Goal: Task Accomplishment & Management: Use online tool/utility

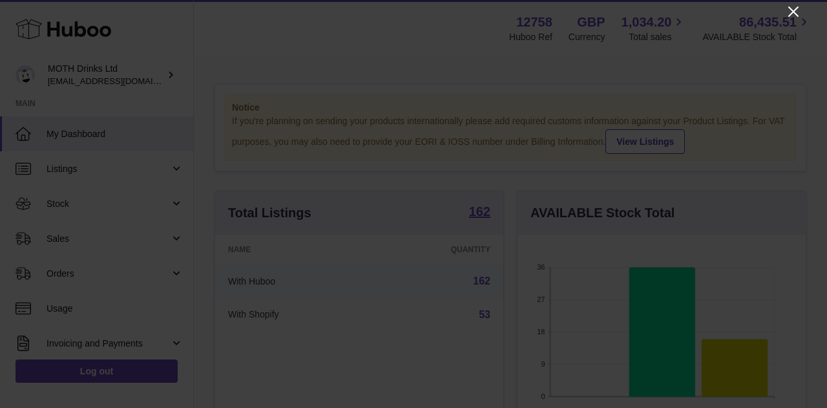
click at [790, 12] on icon "Close" at bounding box center [794, 12] width 16 height 16
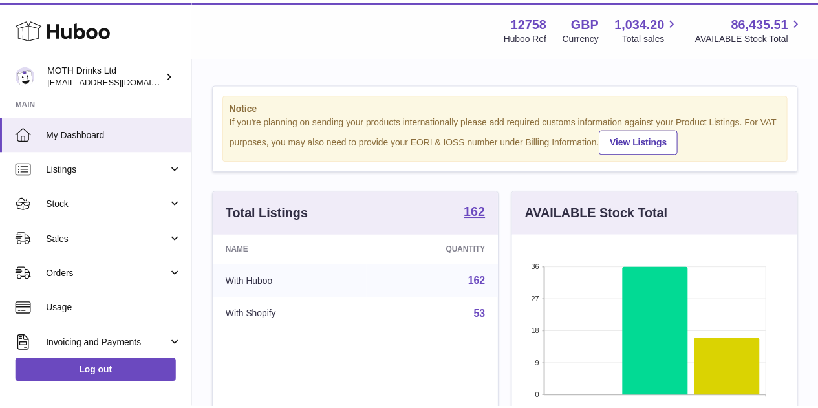
scroll to position [646136, 646054]
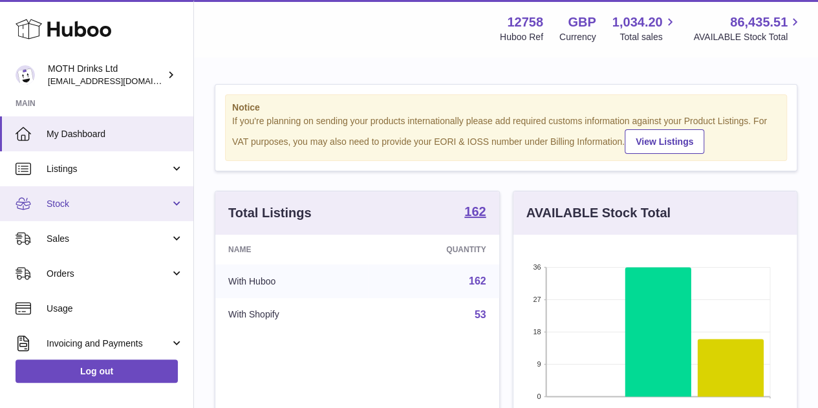
click at [98, 204] on span "Stock" at bounding box center [108, 204] width 123 height 12
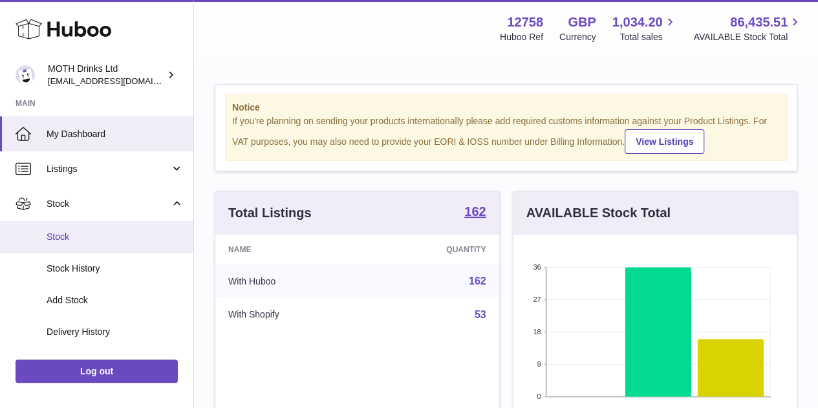
click at [92, 226] on link "Stock" at bounding box center [96, 237] width 193 height 32
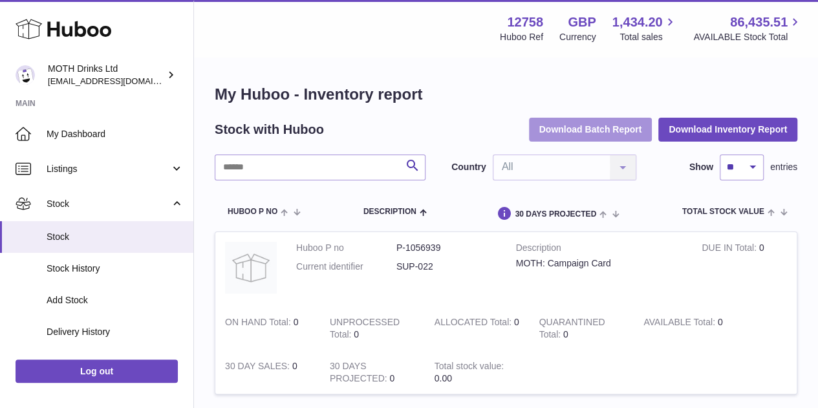
click at [566, 134] on button "Download Batch Report" at bounding box center [590, 129] width 123 height 23
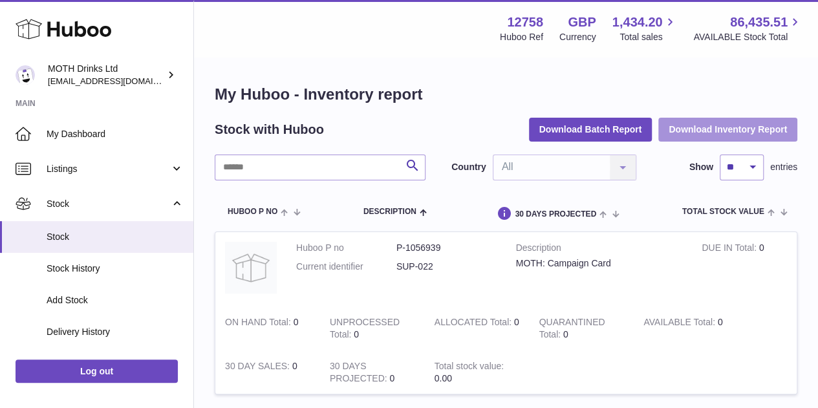
click at [716, 127] on button "Download Inventory Report" at bounding box center [727, 129] width 139 height 23
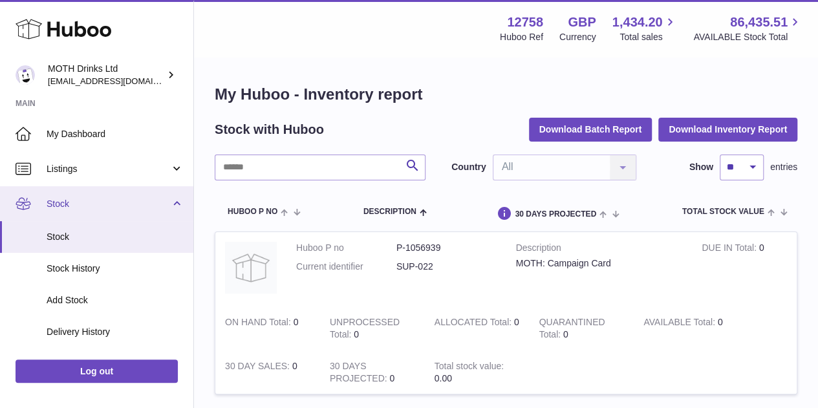
click at [87, 204] on span "Stock" at bounding box center [108, 204] width 123 height 12
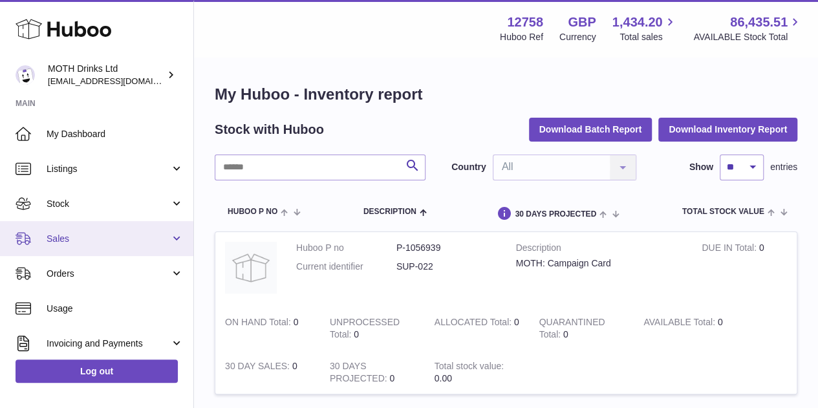
click at [88, 233] on span "Sales" at bounding box center [108, 239] width 123 height 12
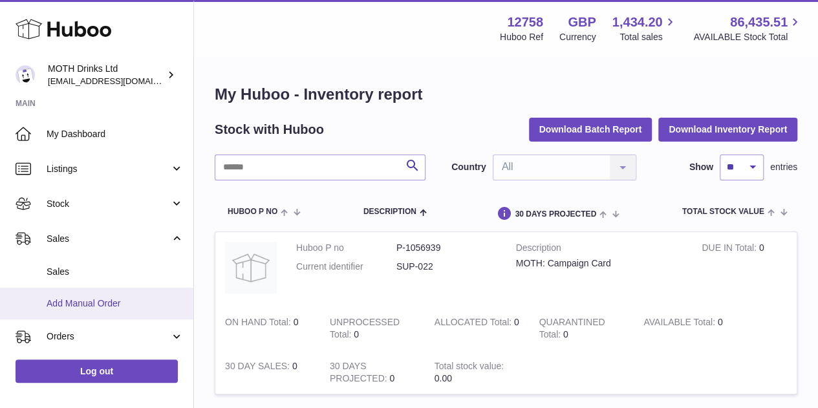
click at [83, 293] on link "Add Manual Order" at bounding box center [96, 304] width 193 height 32
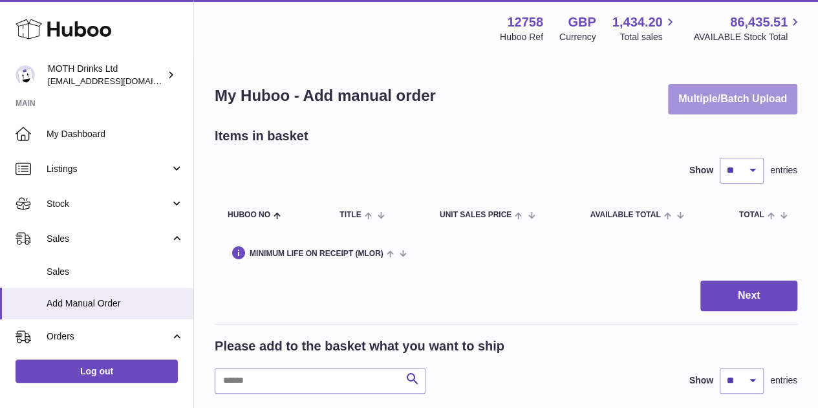
click at [707, 105] on button "Multiple/Batch Upload" at bounding box center [732, 99] width 129 height 30
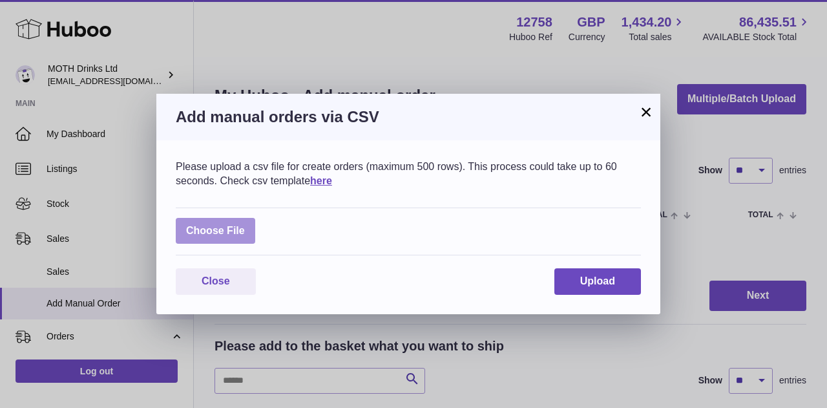
click at [226, 229] on label at bounding box center [215, 231] width 79 height 26
click at [245, 225] on input "file" at bounding box center [245, 224] width 1 height 1
type input "**********"
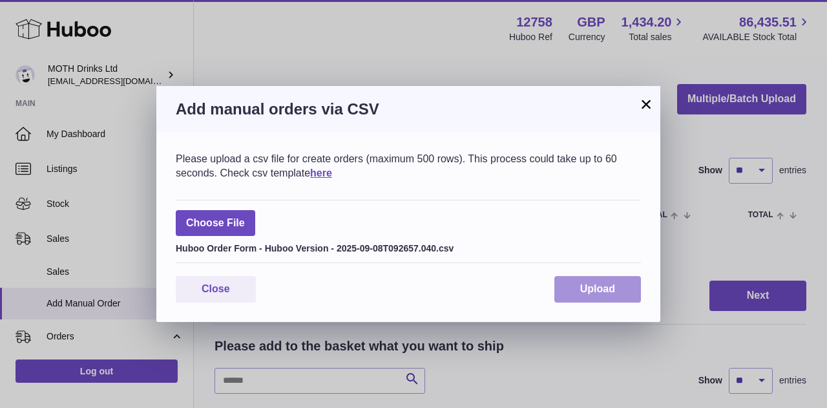
click at [610, 293] on span "Upload" at bounding box center [597, 288] width 35 height 11
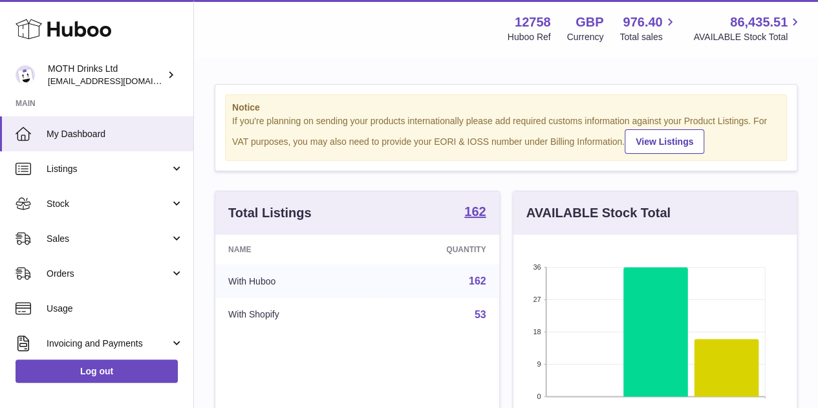
scroll to position [202, 283]
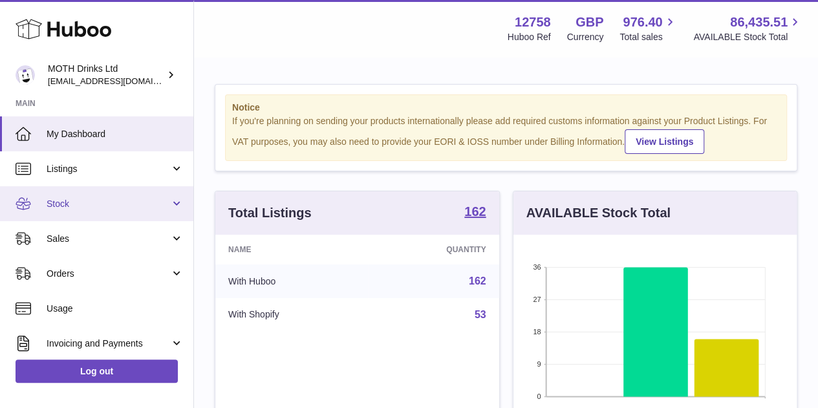
click at [131, 202] on span "Stock" at bounding box center [108, 204] width 123 height 12
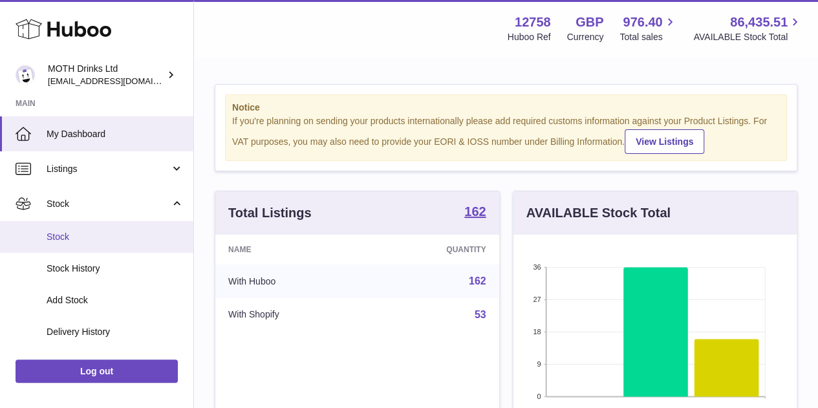
click at [116, 249] on link "Stock" at bounding box center [96, 237] width 193 height 32
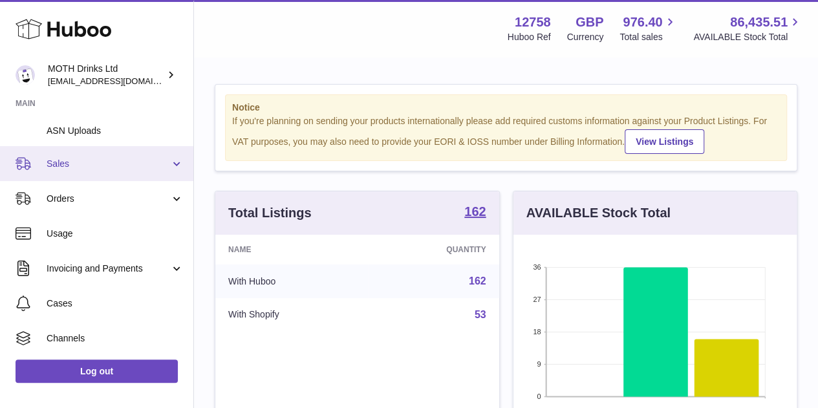
click at [98, 160] on span "Sales" at bounding box center [108, 164] width 123 height 12
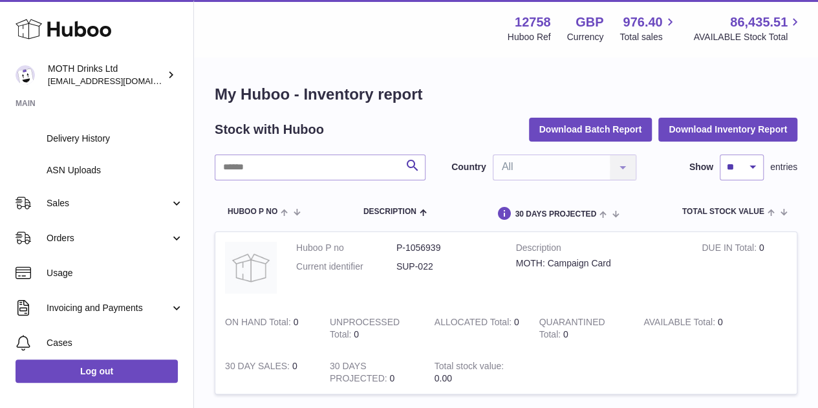
scroll to position [194, 0]
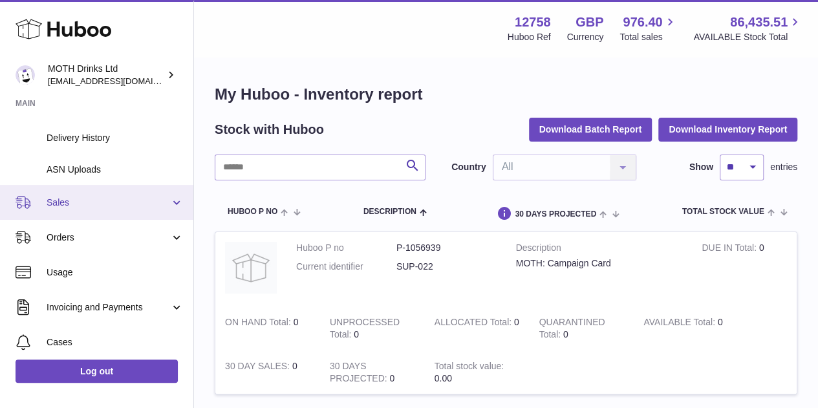
click at [82, 209] on link "Sales" at bounding box center [96, 202] width 193 height 35
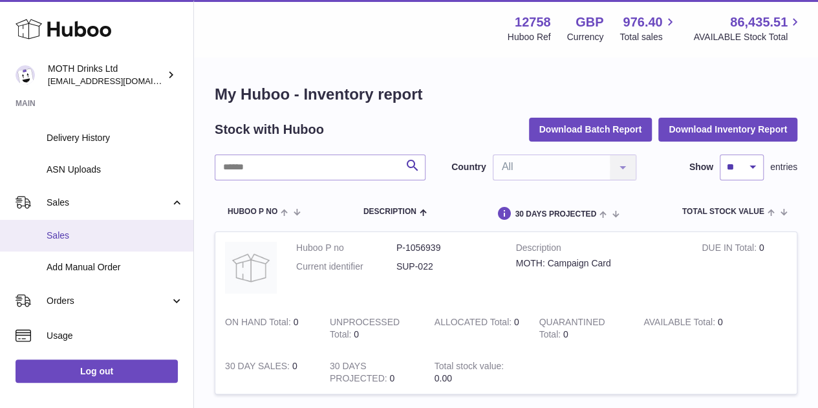
click at [83, 228] on link "Sales" at bounding box center [96, 236] width 193 height 32
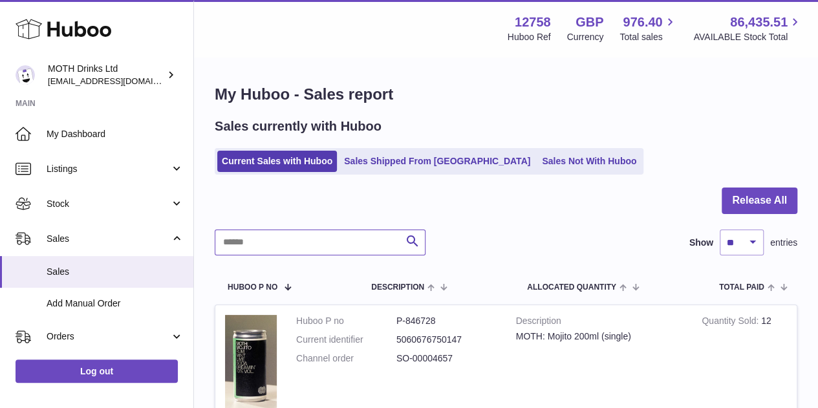
click at [332, 242] on input "text" at bounding box center [320, 242] width 211 height 26
paste input "**********"
type input "**********"
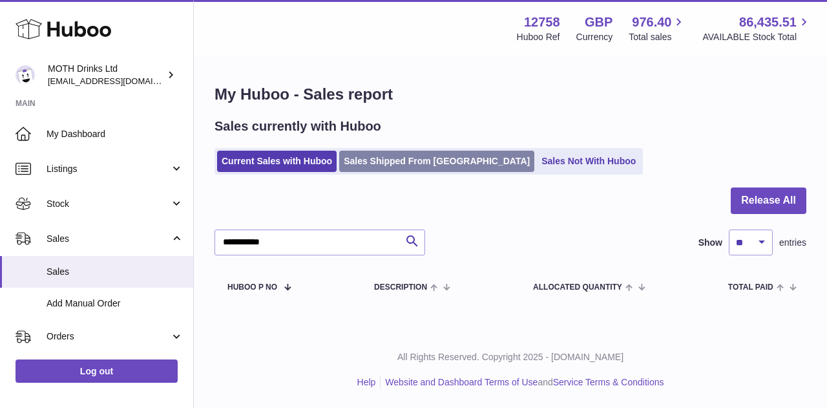
click at [391, 155] on link "Sales Shipped From Huboo" at bounding box center [436, 161] width 195 height 21
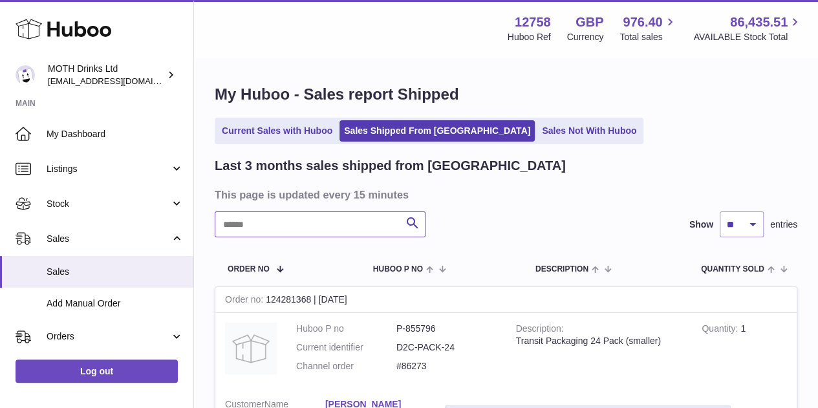
click at [320, 226] on input "text" at bounding box center [320, 224] width 211 height 26
paste input "**********"
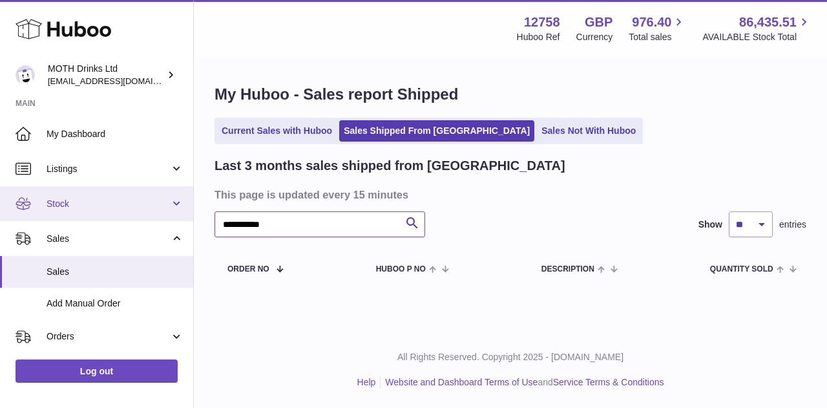
drag, startPoint x: 320, startPoint y: 226, endPoint x: 182, endPoint y: 214, distance: 138.8
click at [182, 214] on div "**********" at bounding box center [413, 204] width 827 height 408
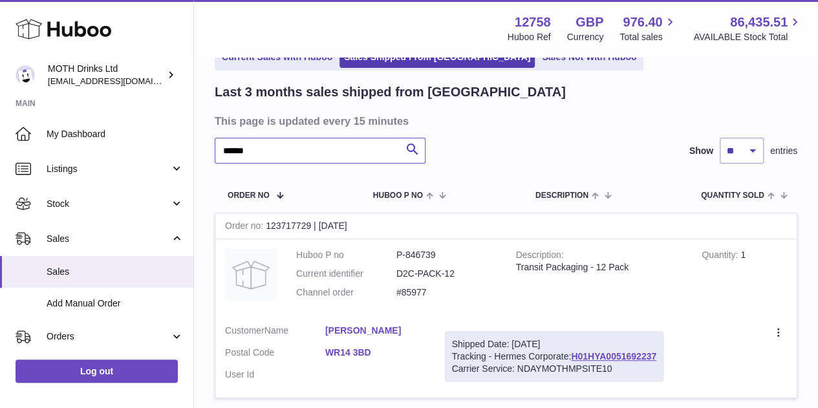
scroll to position [73, 0]
type input "**********"
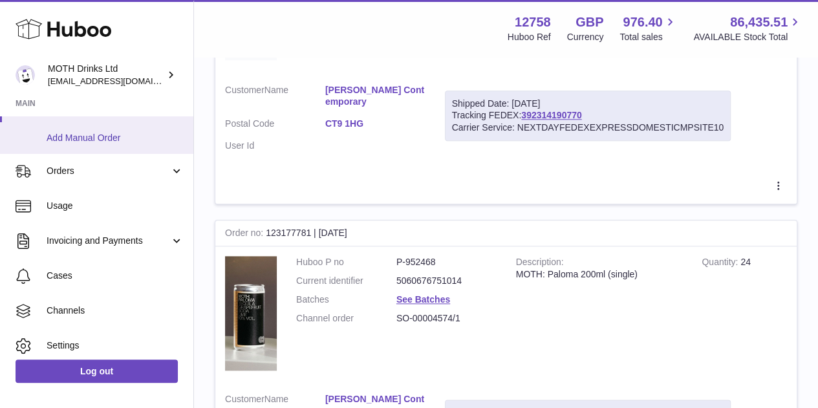
scroll to position [167, 0]
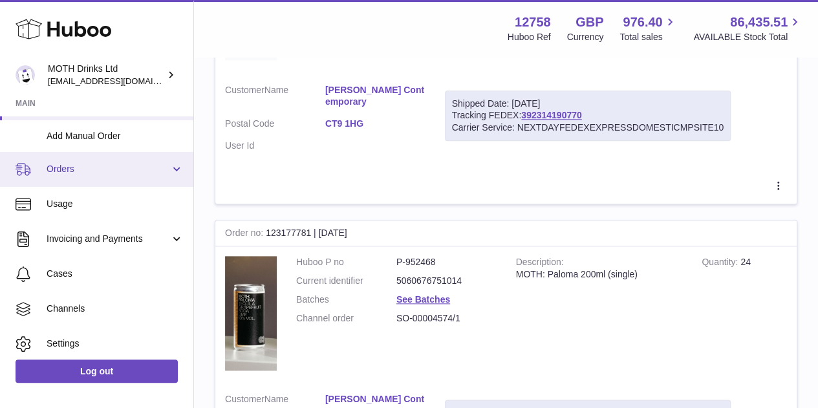
click at [114, 170] on span "Orders" at bounding box center [108, 169] width 123 height 12
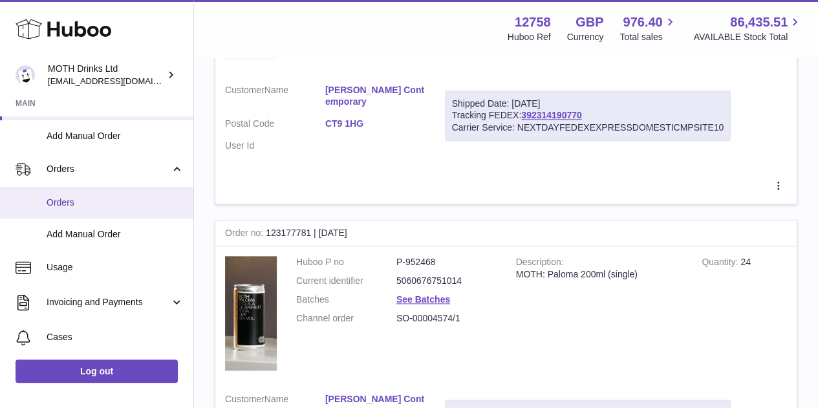
click at [102, 203] on span "Orders" at bounding box center [115, 202] width 137 height 12
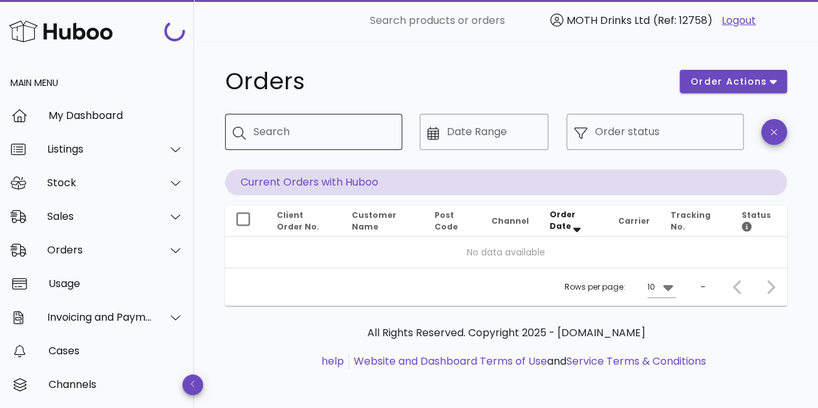
click at [305, 125] on input "Search" at bounding box center [322, 132] width 138 height 21
paste input "**********"
type input "**********"
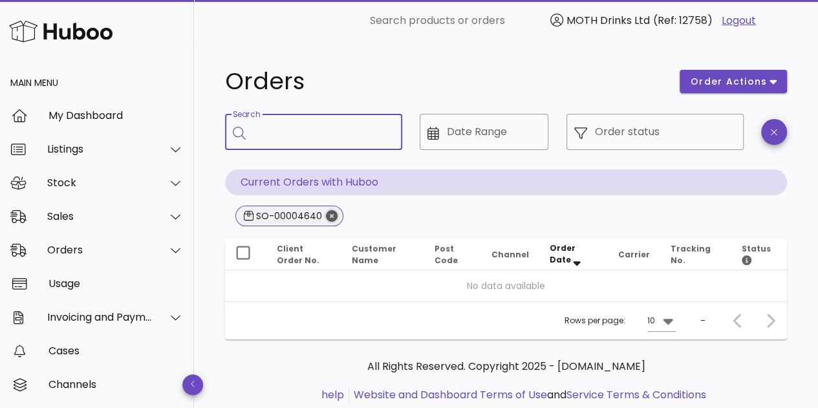
click at [328, 215] on icon "Close" at bounding box center [332, 216] width 12 height 12
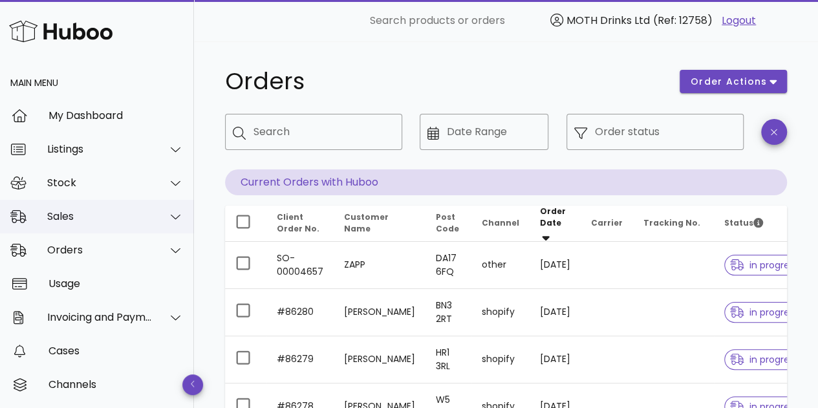
click at [98, 212] on div "Sales" at bounding box center [99, 216] width 105 height 12
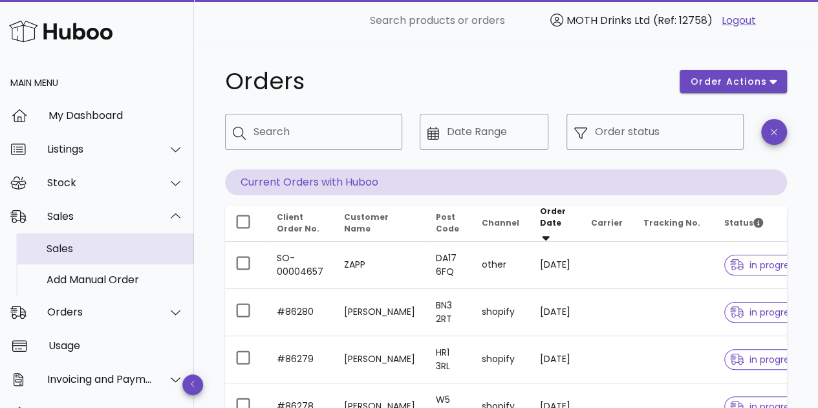
click at [81, 246] on div "Sales" at bounding box center [115, 248] width 137 height 12
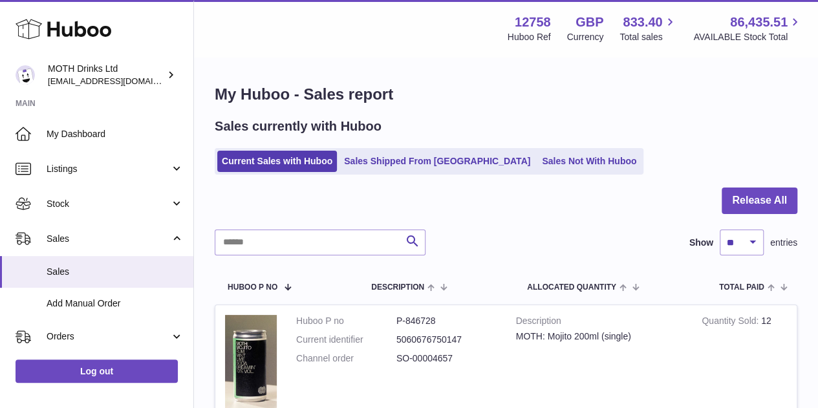
click at [383, 173] on ul "Current Sales with Huboo Sales Shipped From [GEOGRAPHIC_DATA] Sales Not With Hu…" at bounding box center [429, 161] width 429 height 26
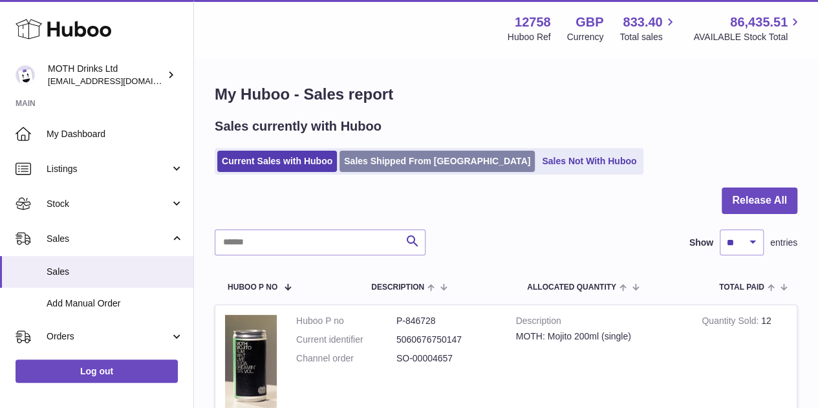
click at [378, 165] on link "Sales Shipped From [GEOGRAPHIC_DATA]" at bounding box center [436, 161] width 195 height 21
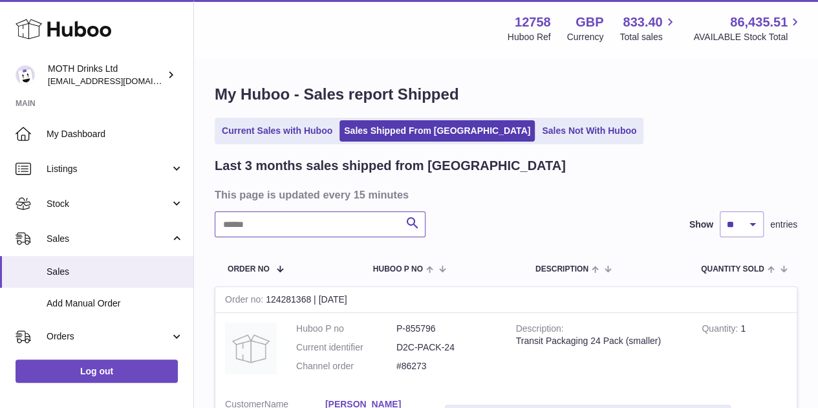
click at [332, 226] on input "text" at bounding box center [320, 224] width 211 height 26
paste input "**********"
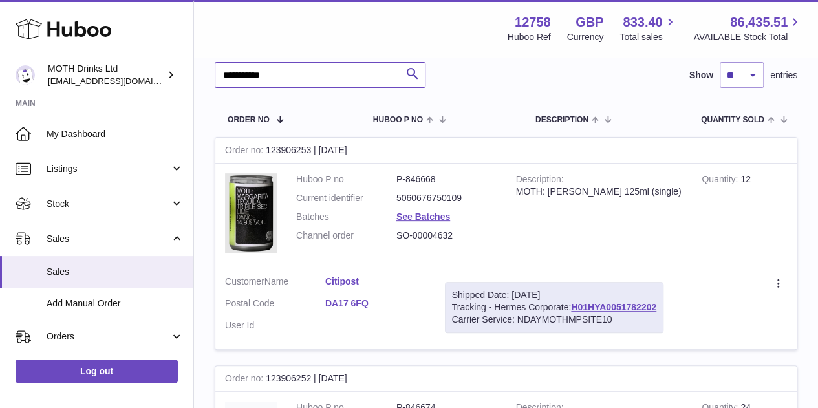
scroll to position [151, 0]
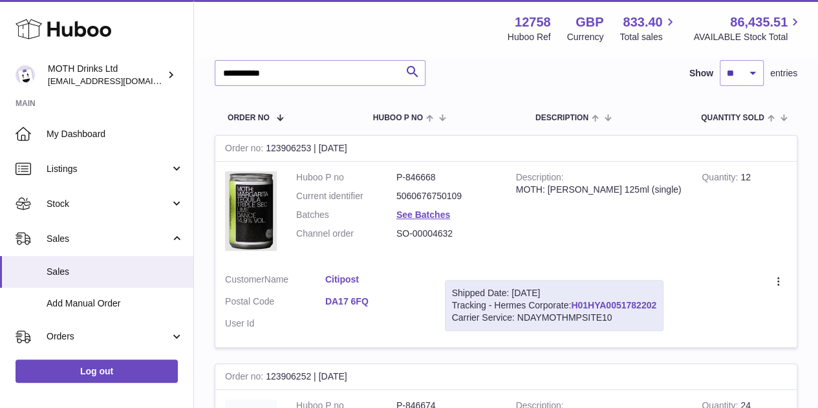
click at [613, 303] on link "H01HYA0051782202" at bounding box center [613, 305] width 85 height 10
drag, startPoint x: 300, startPoint y: 67, endPoint x: 205, endPoint y: 56, distance: 95.6
paste input "text"
click at [636, 308] on link "H01HYA0051813499" at bounding box center [613, 305] width 85 height 10
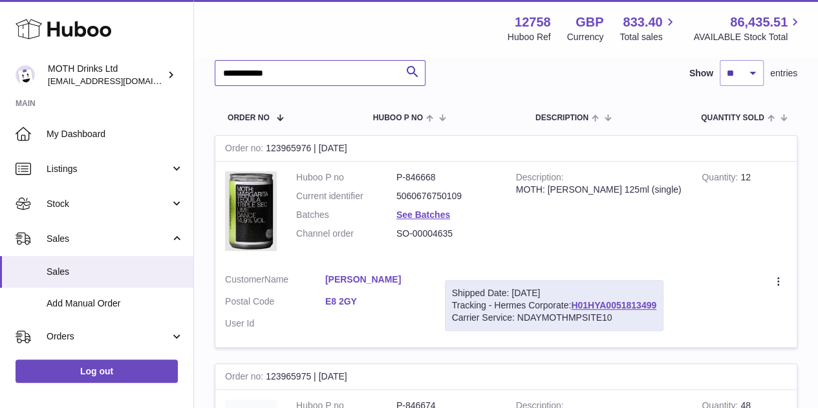
drag, startPoint x: 319, startPoint y: 67, endPoint x: 219, endPoint y: 65, distance: 100.2
click at [219, 65] on input "**********" at bounding box center [320, 73] width 211 height 26
paste input "text"
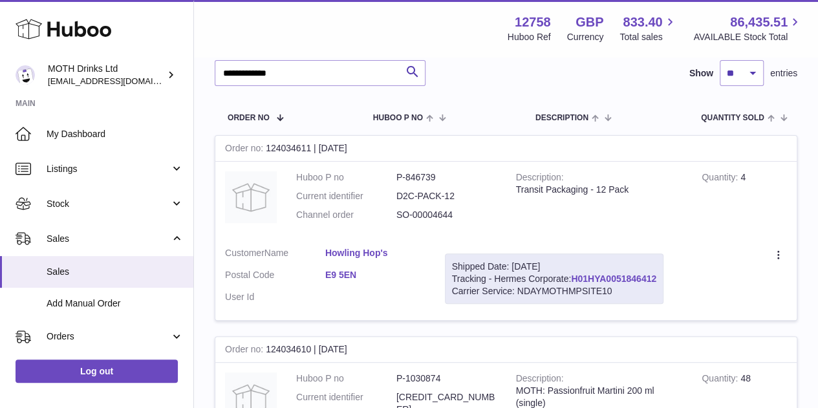
click at [613, 280] on link "H01HYA0051846412" at bounding box center [613, 278] width 85 height 10
drag, startPoint x: 323, startPoint y: 72, endPoint x: 116, endPoint y: 29, distance: 211.3
paste input "text"
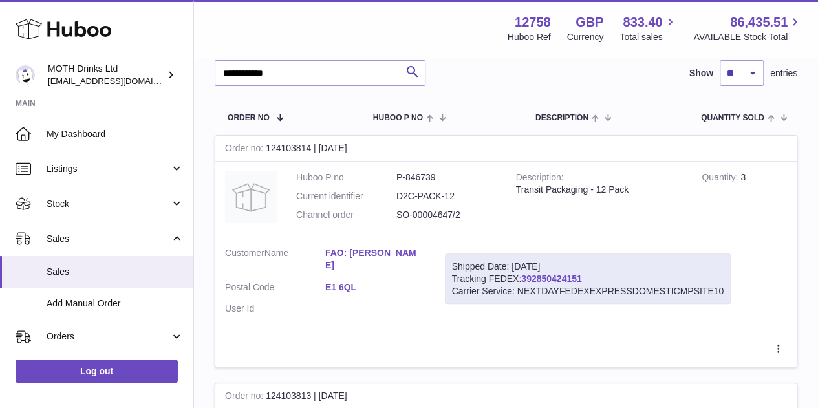
click at [543, 279] on link "392850424151" at bounding box center [551, 278] width 60 height 10
drag, startPoint x: 296, startPoint y: 81, endPoint x: 170, endPoint y: 91, distance: 126.5
paste input "text"
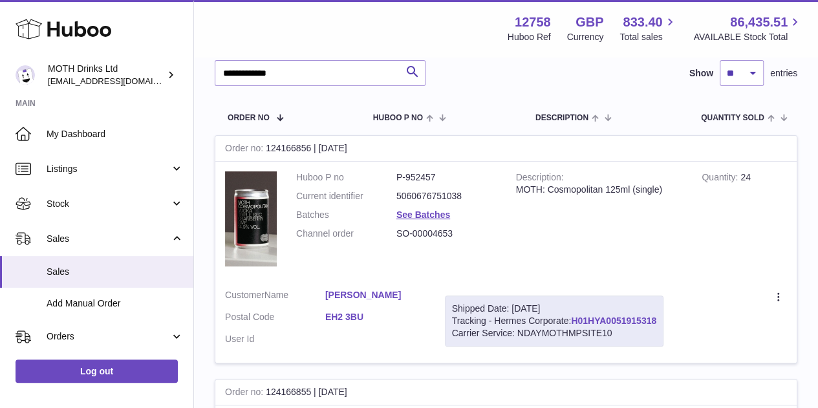
click at [586, 321] on link "H01HYA0051915318" at bounding box center [613, 320] width 85 height 10
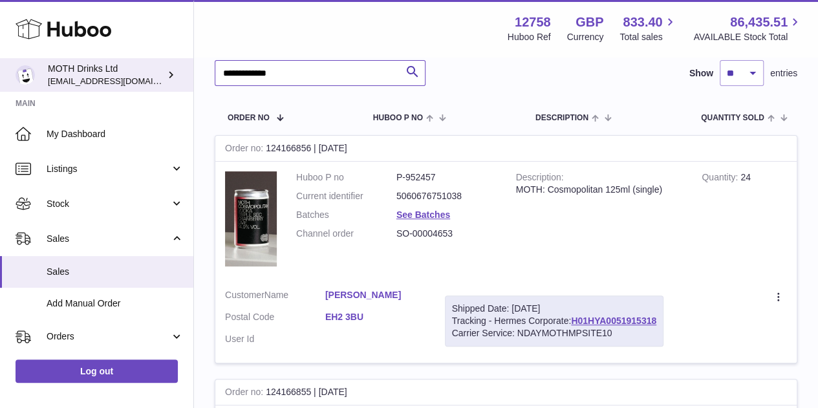
drag, startPoint x: 328, startPoint y: 67, endPoint x: 158, endPoint y: 63, distance: 170.7
paste input "text"
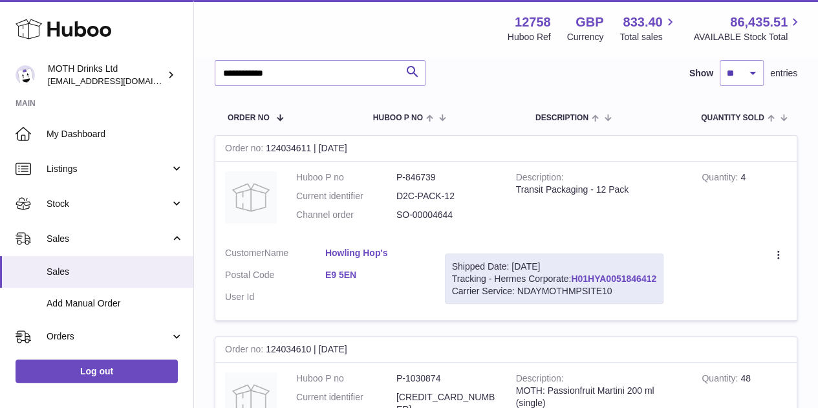
click at [593, 280] on link "H01HYA0051846412" at bounding box center [613, 278] width 85 height 10
drag, startPoint x: 326, startPoint y: 79, endPoint x: 202, endPoint y: 78, distance: 124.1
paste input "text"
type input "**********"
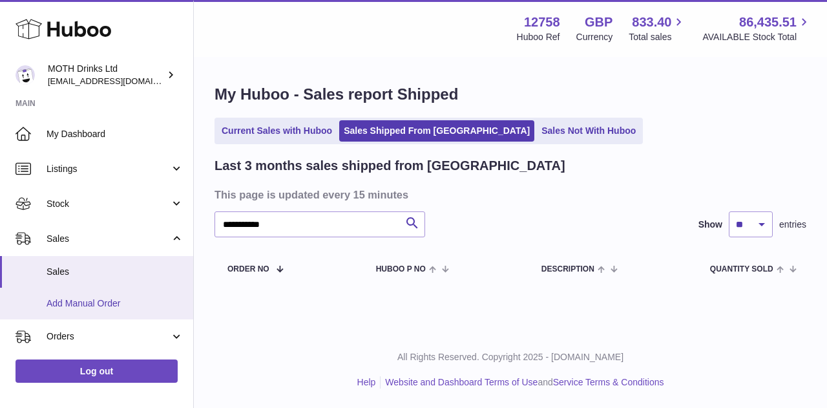
click at [122, 309] on span "Add Manual Order" at bounding box center [115, 303] width 137 height 12
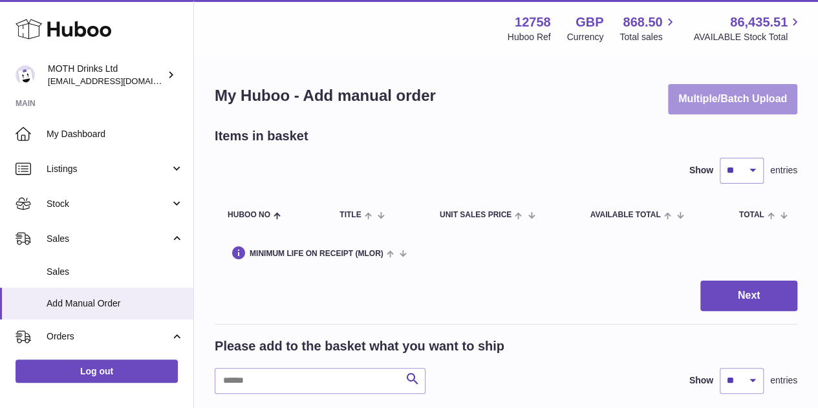
click at [745, 96] on button "Multiple/Batch Upload" at bounding box center [732, 99] width 129 height 30
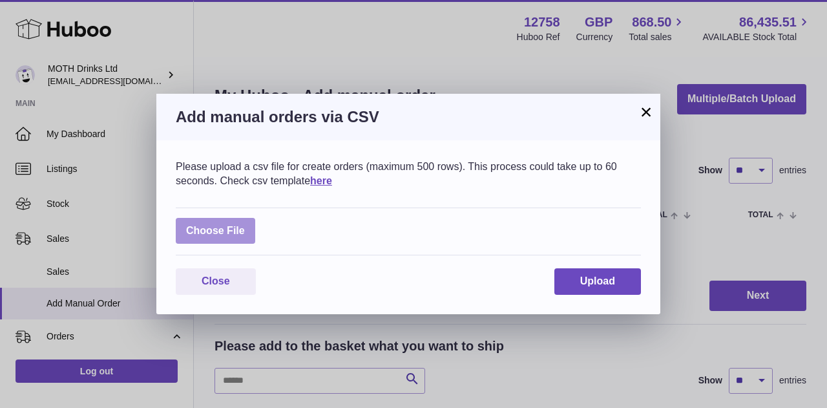
click at [215, 224] on label at bounding box center [215, 231] width 79 height 26
click at [245, 224] on input "file" at bounding box center [245, 224] width 1 height 1
type input "**********"
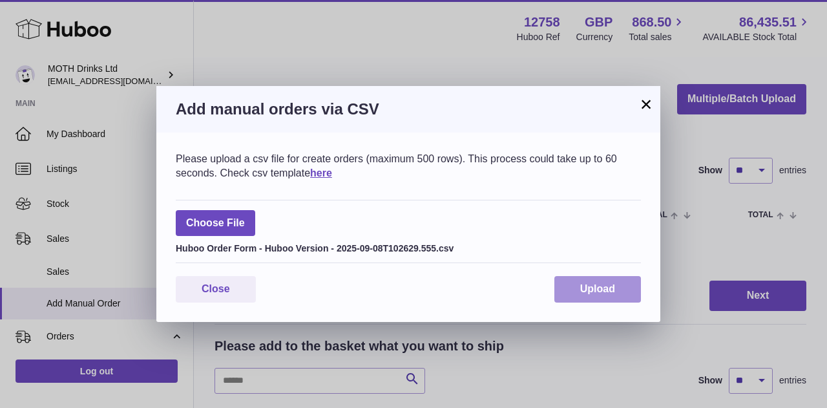
click at [628, 289] on button "Upload" at bounding box center [598, 289] width 87 height 26
